Goal: Check status: Check status

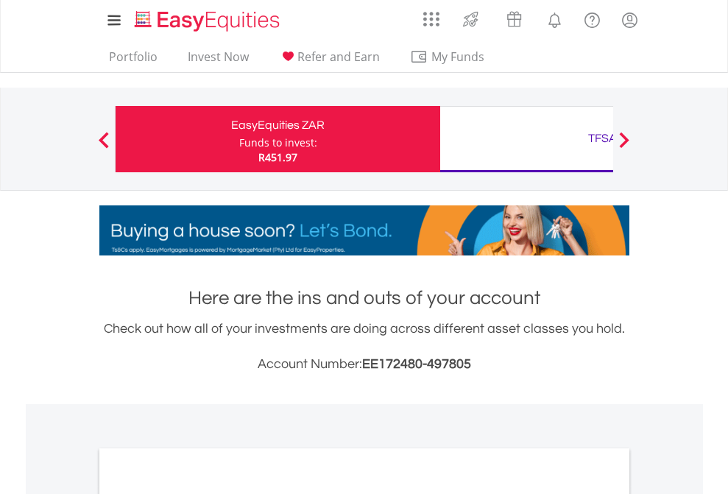
click at [239, 139] on div "Funds to invest:" at bounding box center [278, 142] width 78 height 15
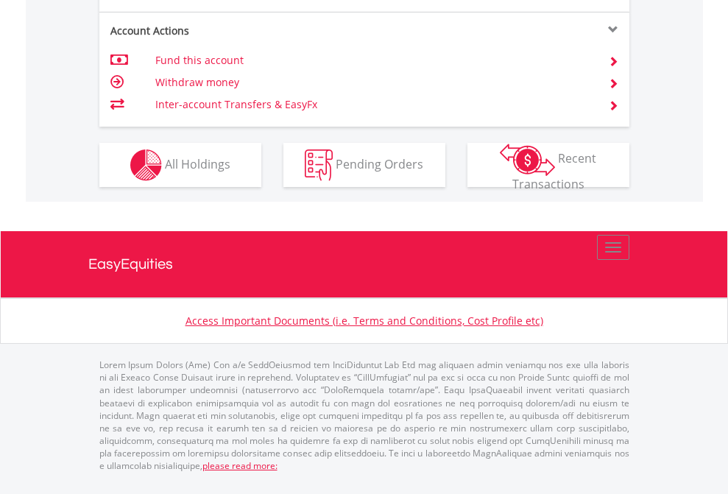
scroll to position [1313, 0]
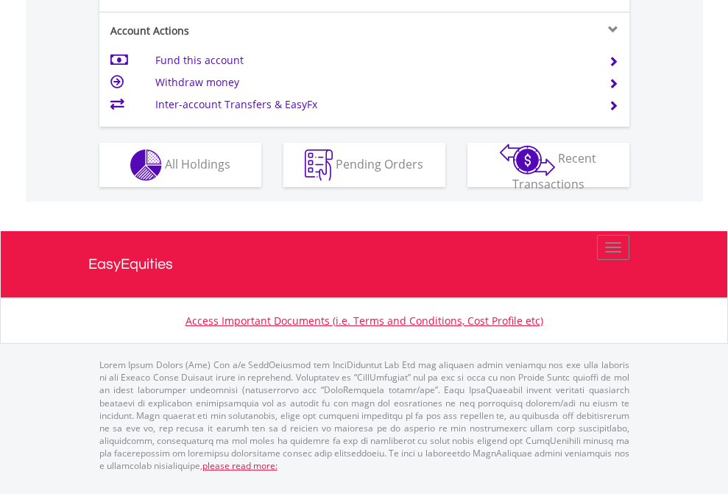
scroll to position [1440, 0]
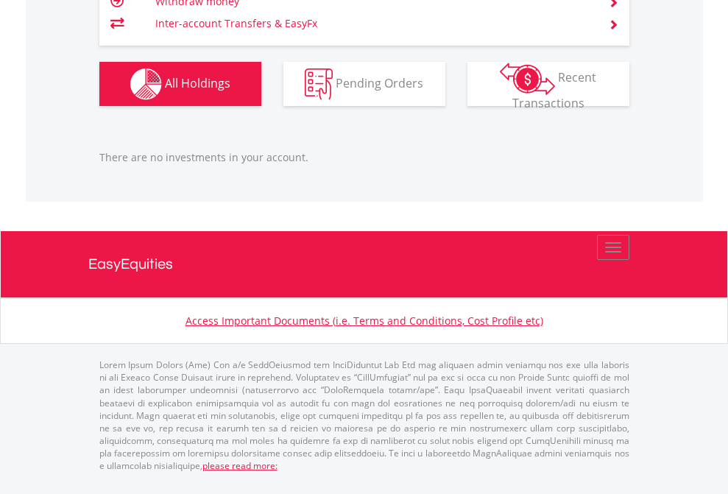
scroll to position [141, 231]
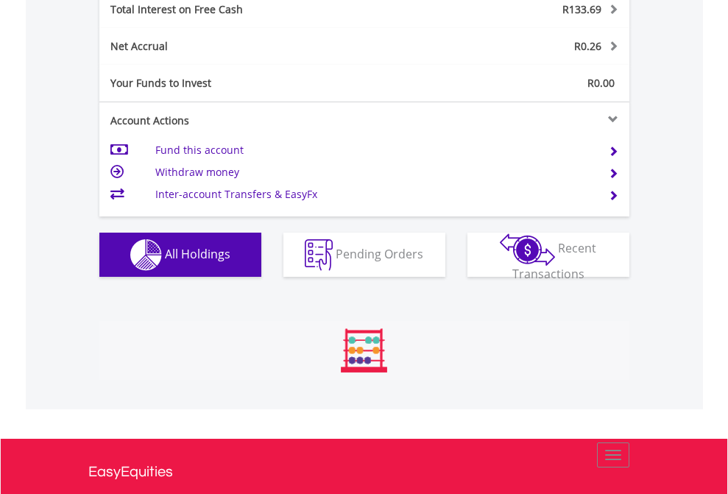
scroll to position [141, 231]
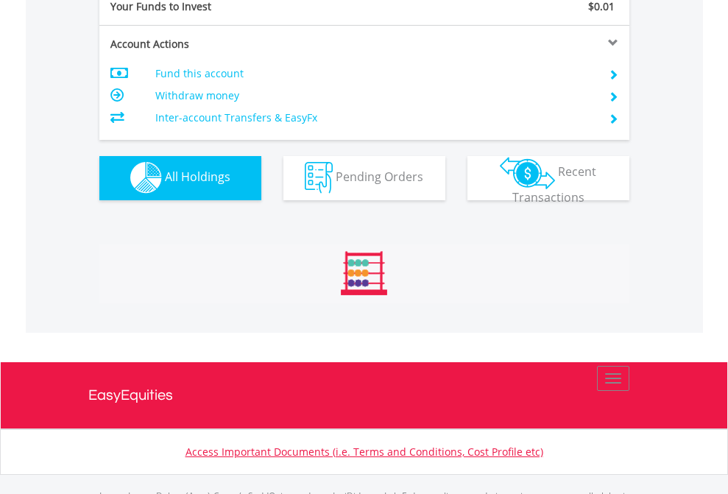
scroll to position [1457, 0]
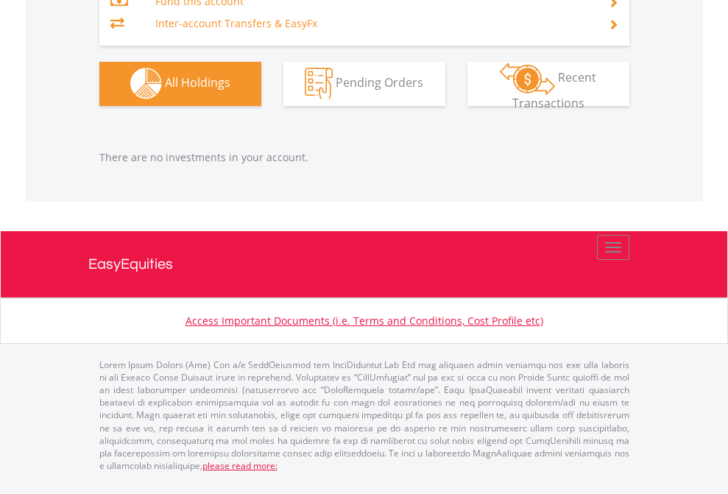
scroll to position [141, 231]
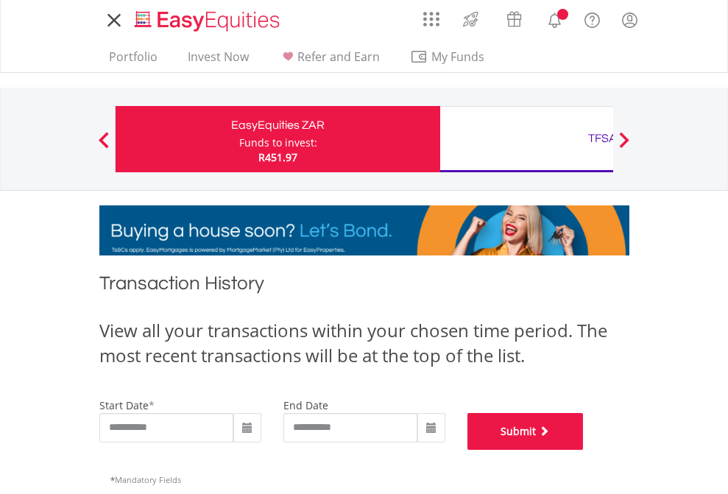
click at [583, 450] on button "Submit" at bounding box center [525, 431] width 116 height 37
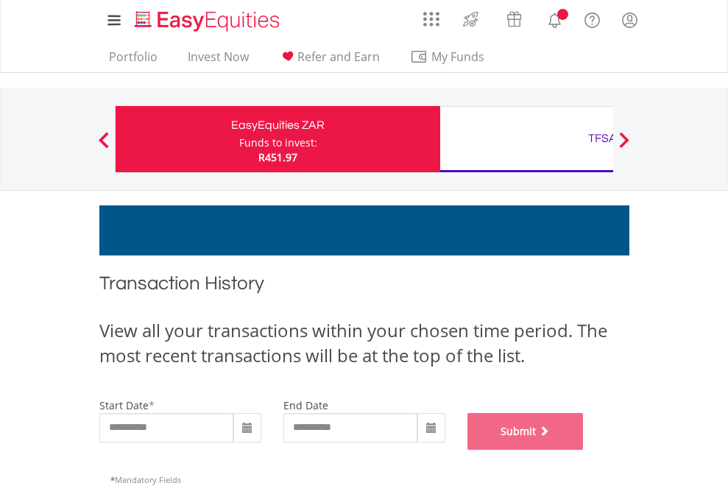
scroll to position [597, 0]
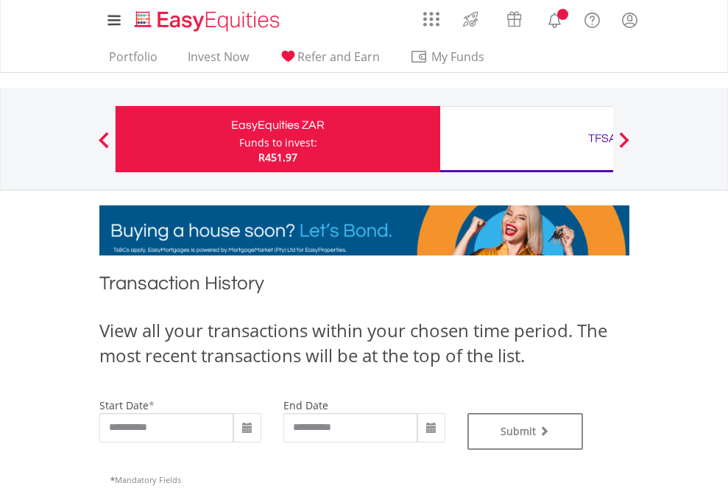
click at [526, 139] on div "TFSA" at bounding box center [602, 138] width 307 height 21
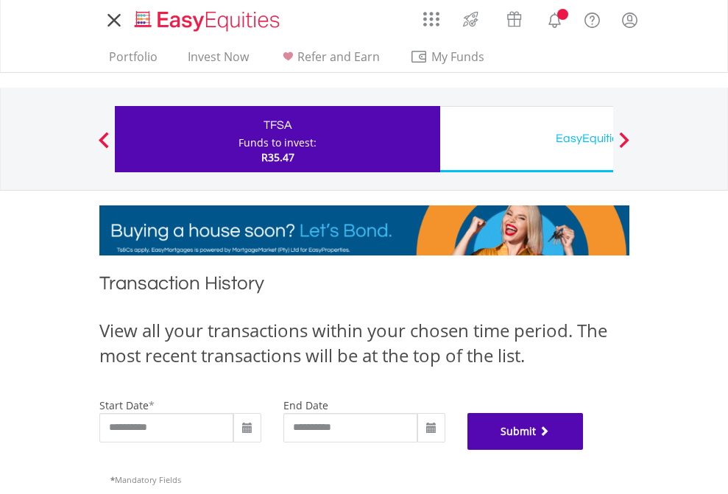
click at [583, 450] on button "Submit" at bounding box center [525, 431] width 116 height 37
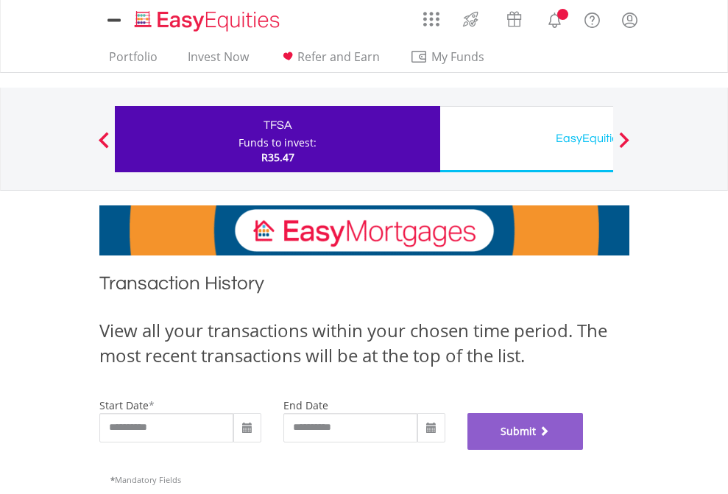
scroll to position [597, 0]
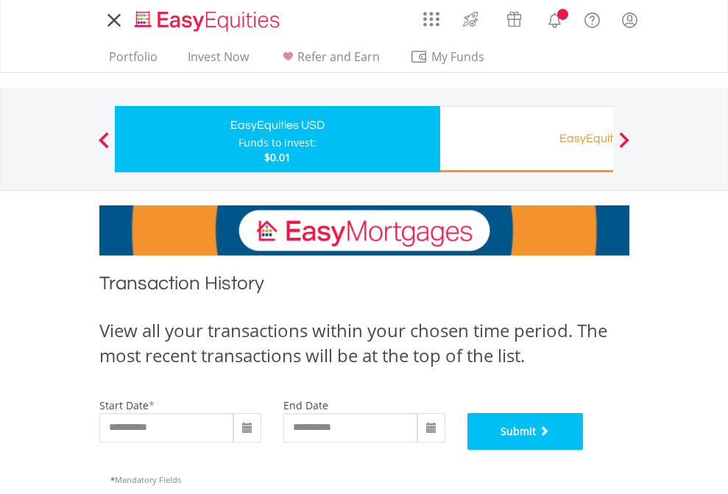
click at [583, 450] on button "Submit" at bounding box center [525, 431] width 116 height 37
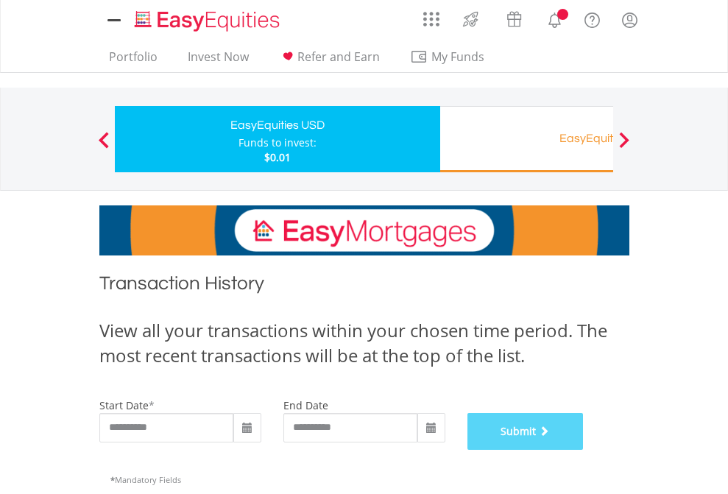
scroll to position [597, 0]
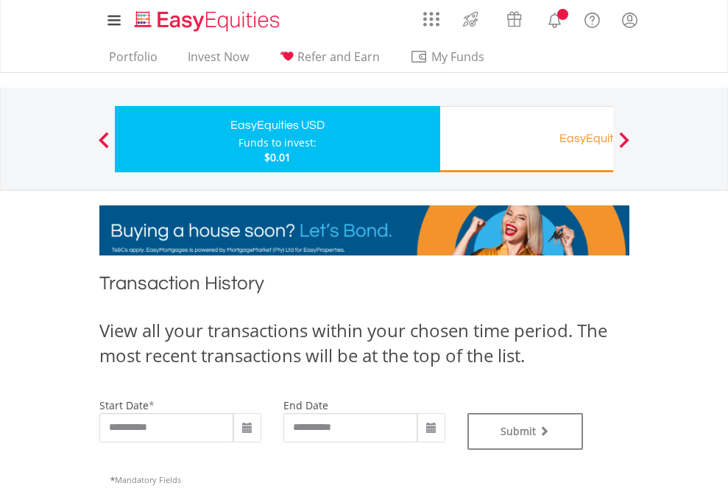
click at [526, 139] on div "EasyEquities RA" at bounding box center [602, 138] width 307 height 21
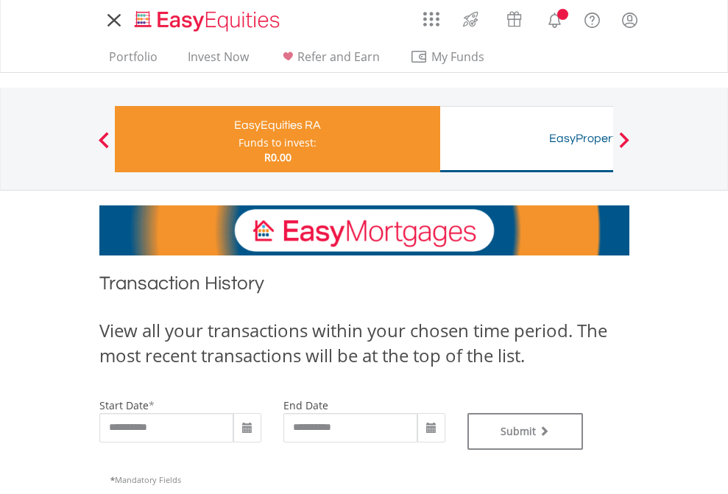
type input "**********"
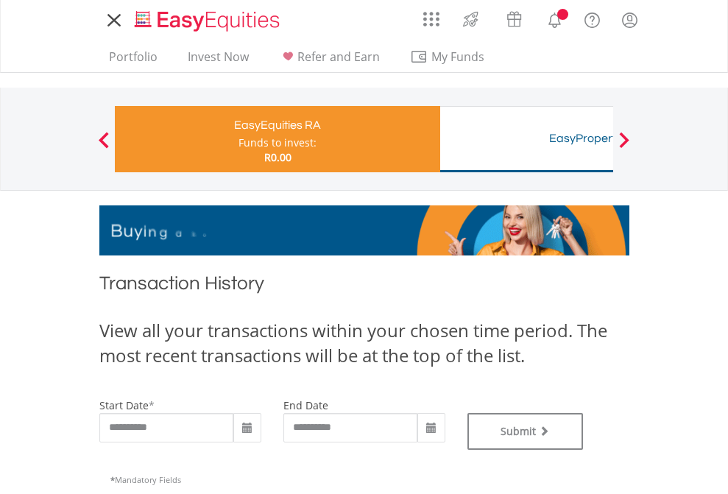
type input "**********"
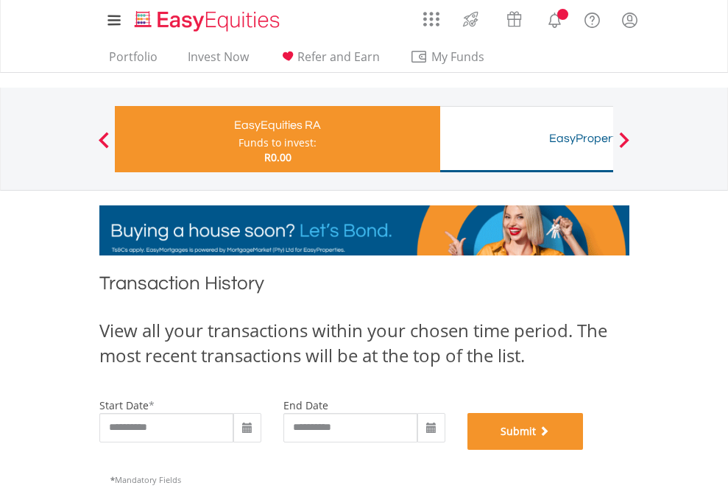
click at [583, 450] on button "Submit" at bounding box center [525, 431] width 116 height 37
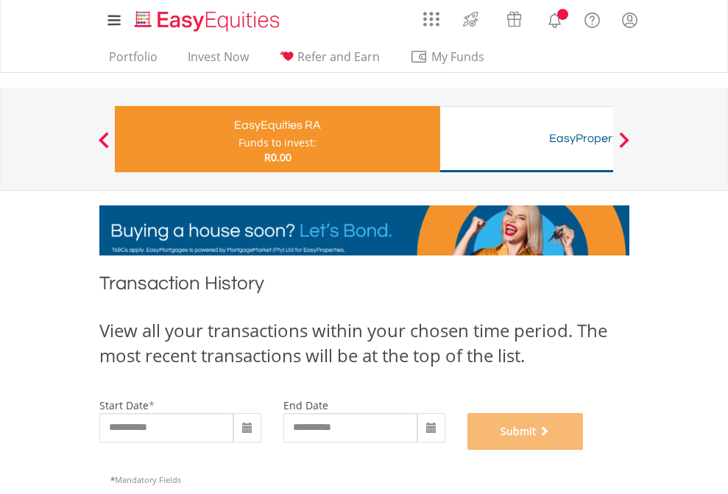
scroll to position [597, 0]
